Goal: Navigation & Orientation: Find specific page/section

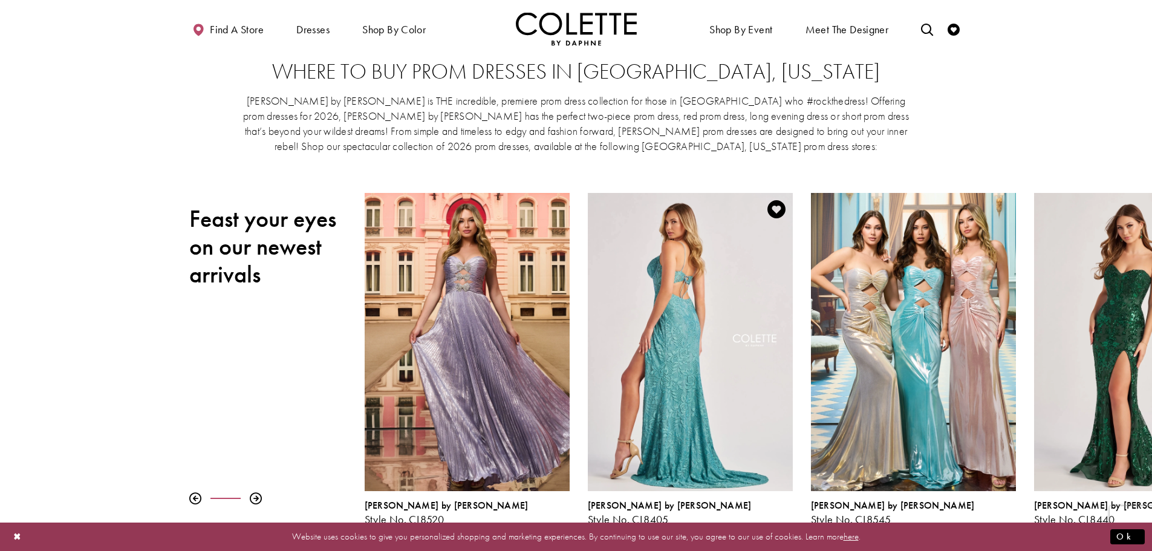
scroll to position [60, 0]
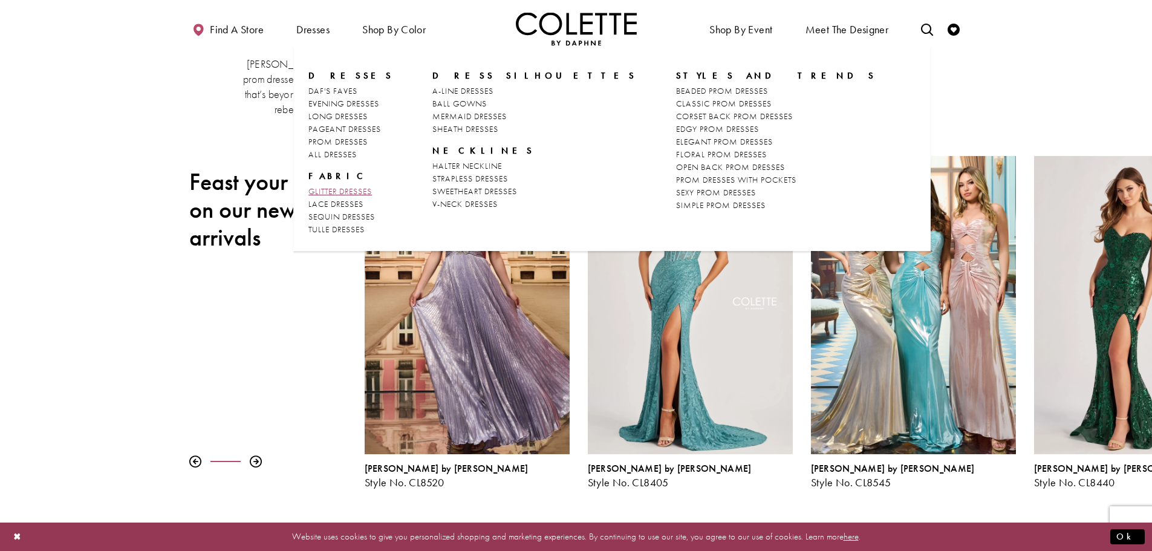
click at [365, 191] on span "GLITTER DRESSES" at bounding box center [340, 191] width 64 height 11
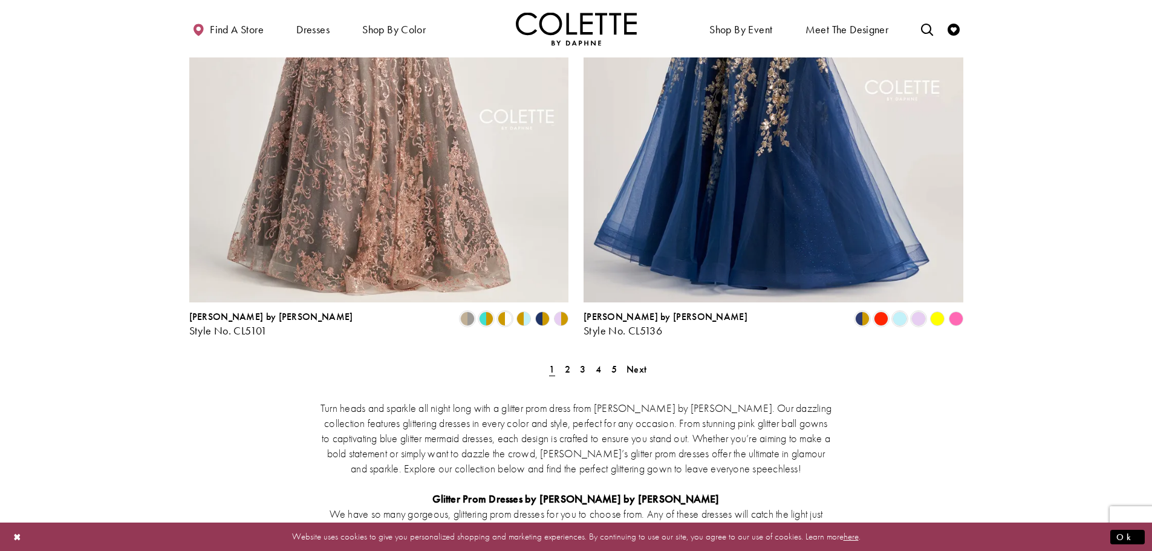
scroll to position [2117, 0]
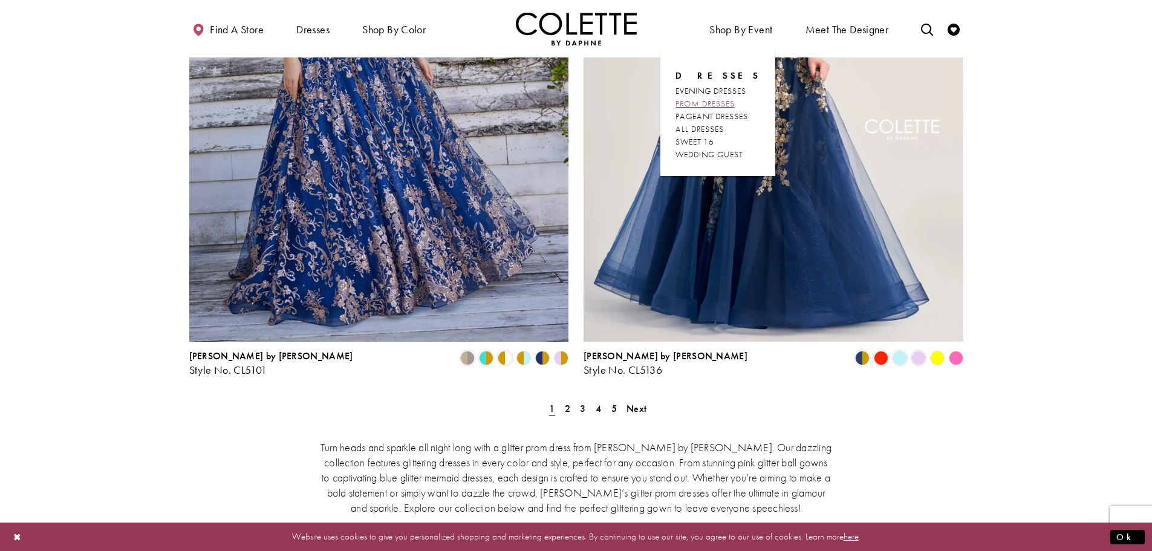
click at [719, 106] on span "PROM DRESSES" at bounding box center [705, 103] width 59 height 11
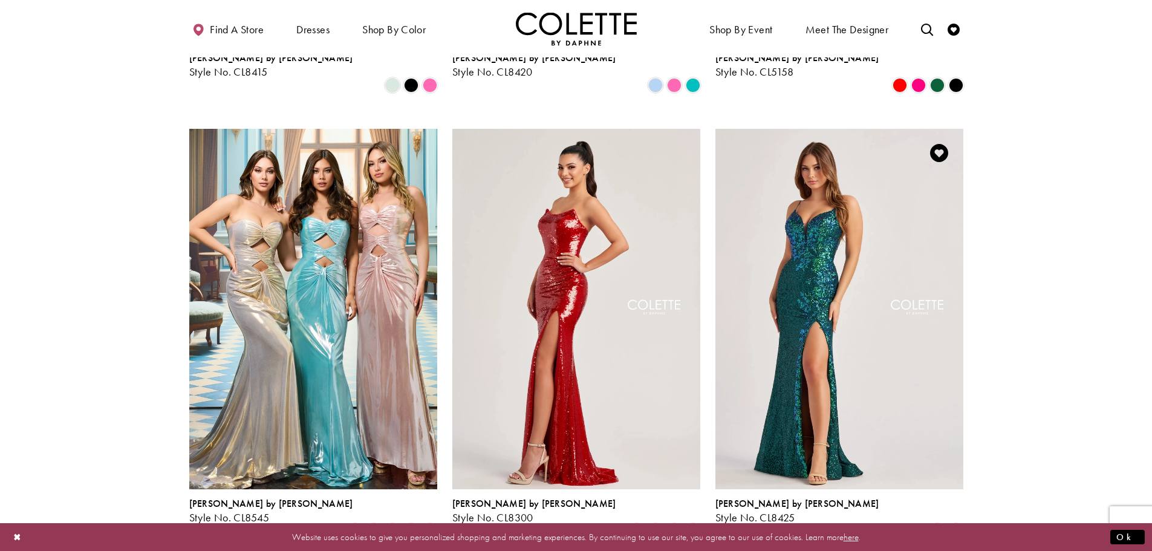
scroll to position [2117, 0]
